Goal: Information Seeking & Learning: Learn about a topic

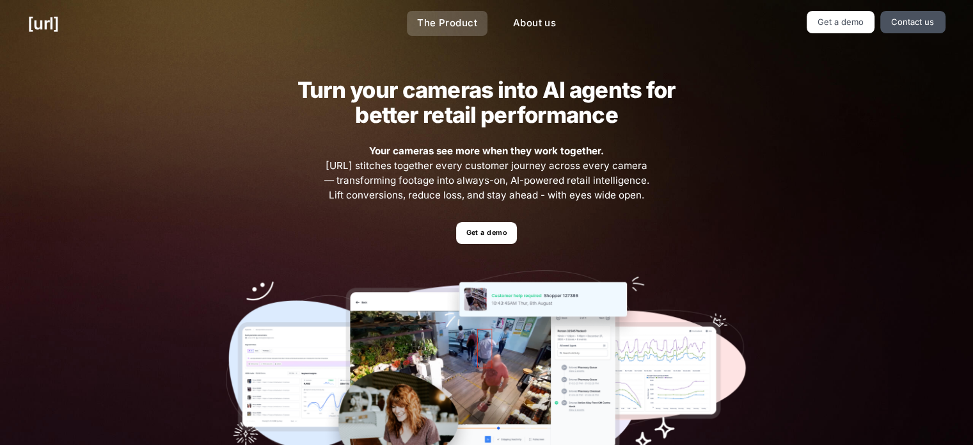
click at [458, 30] on link "The Product" at bounding box center [447, 23] width 81 height 25
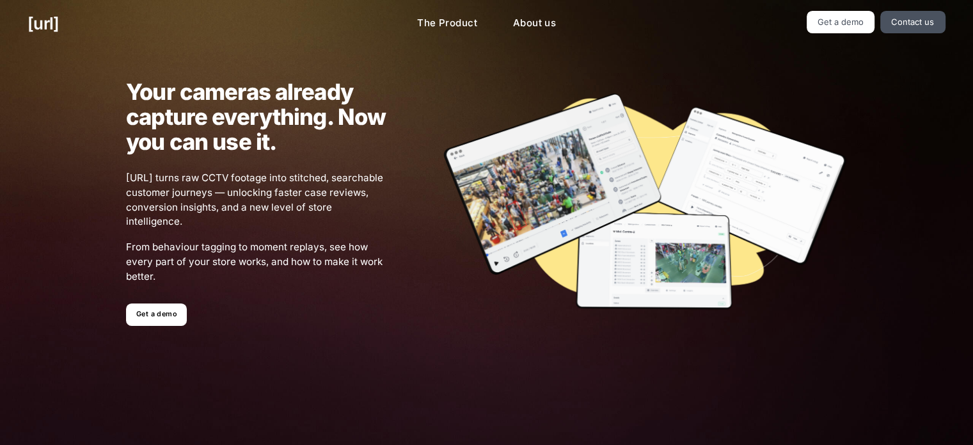
click at [152, 312] on link "Get a demo" at bounding box center [156, 314] width 61 height 22
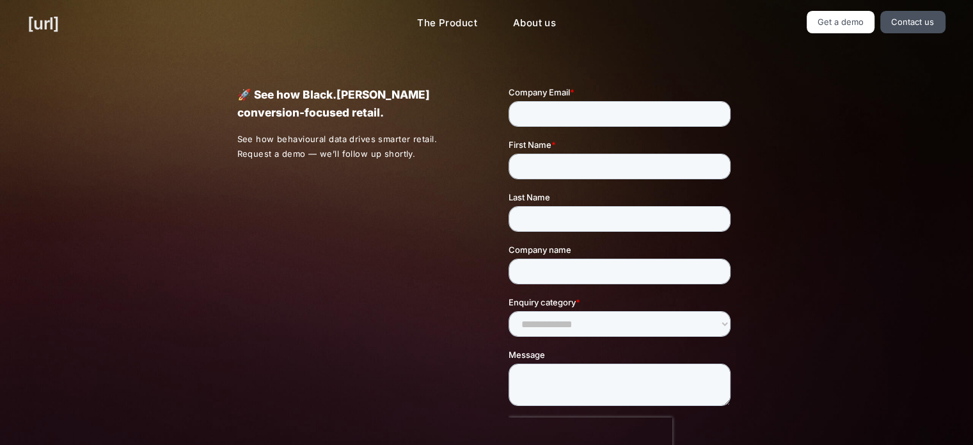
click at [47, 22] on link "[URL]" at bounding box center [43, 23] width 31 height 25
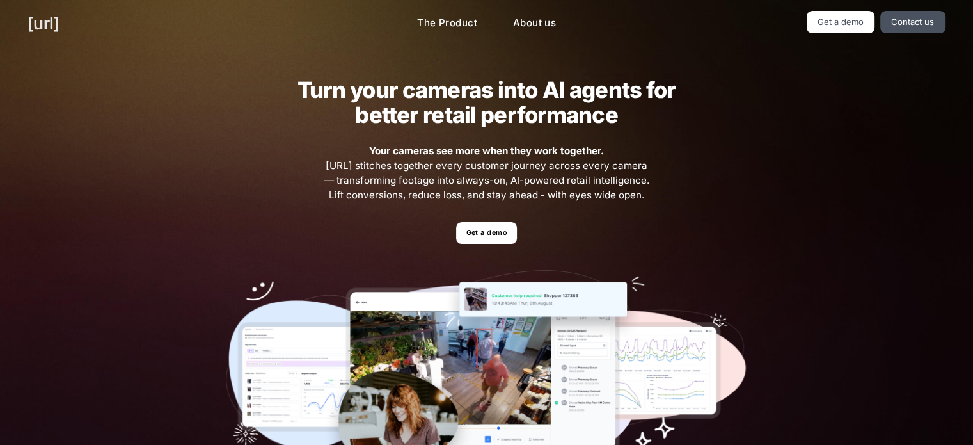
click at [59, 22] on link "[URL]" at bounding box center [43, 23] width 31 height 25
